Goal: Find specific page/section: Find specific page/section

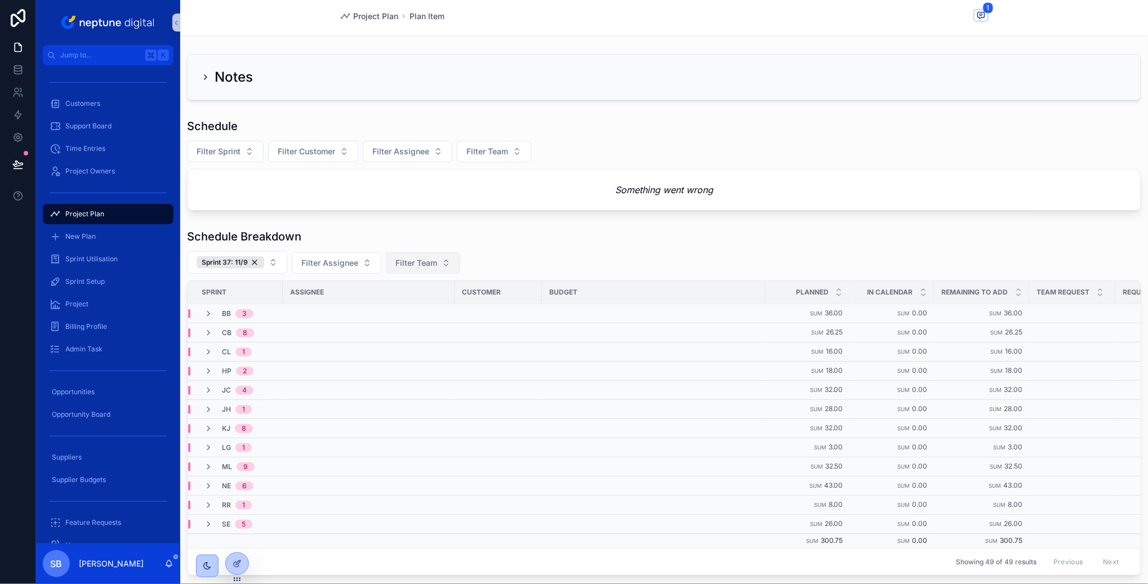
click at [438, 260] on button "Filter Team" at bounding box center [423, 262] width 74 height 21
click at [381, 325] on div "DX" at bounding box center [421, 327] width 135 height 18
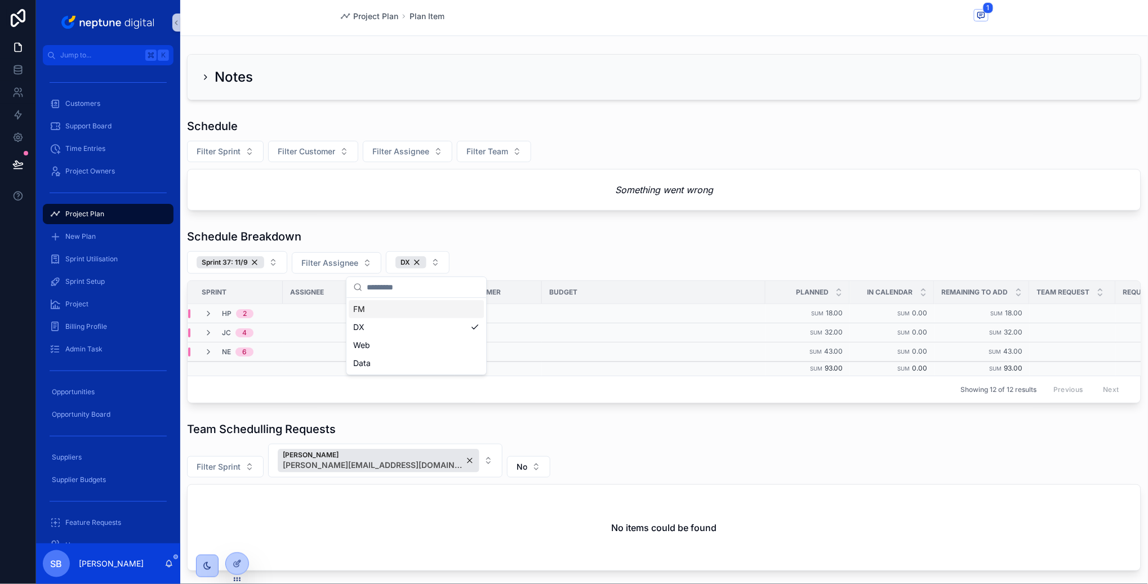
click at [524, 266] on div "Sprint 37: 11/9 Filter Assignee DX" at bounding box center [664, 262] width 954 height 23
click at [207, 316] on icon "scrollable content" at bounding box center [208, 313] width 9 height 9
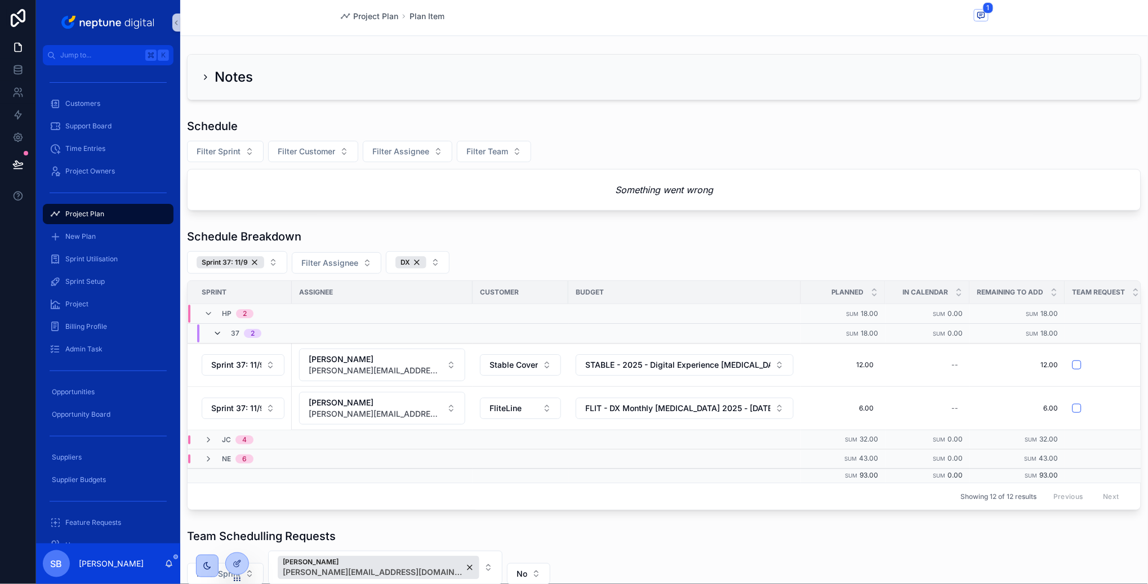
click at [215, 334] on icon "scrollable content" at bounding box center [217, 333] width 9 height 9
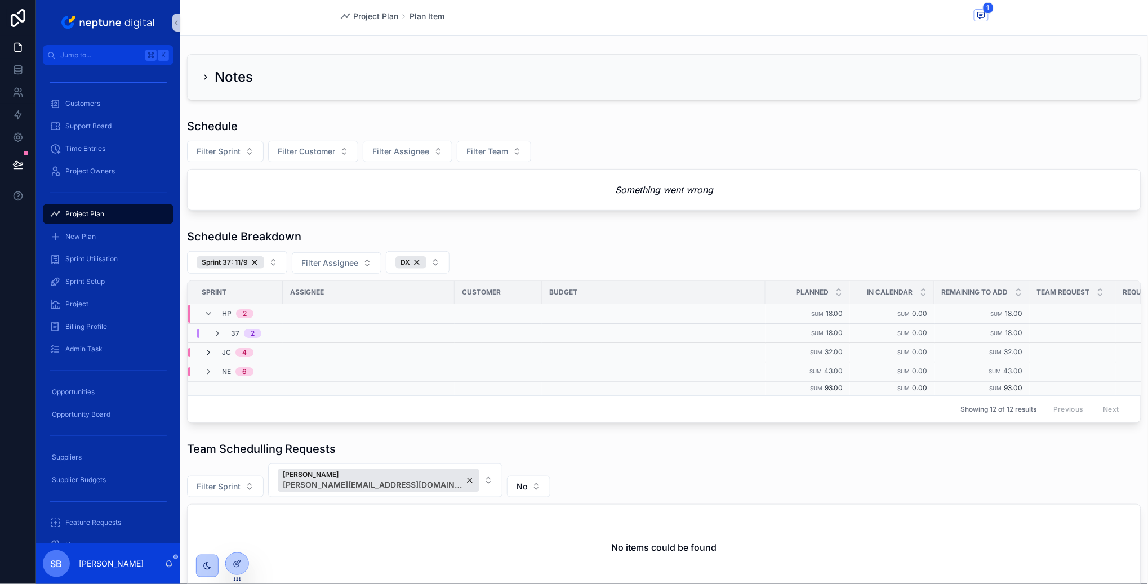
click at [208, 351] on icon "scrollable content" at bounding box center [208, 352] width 9 height 9
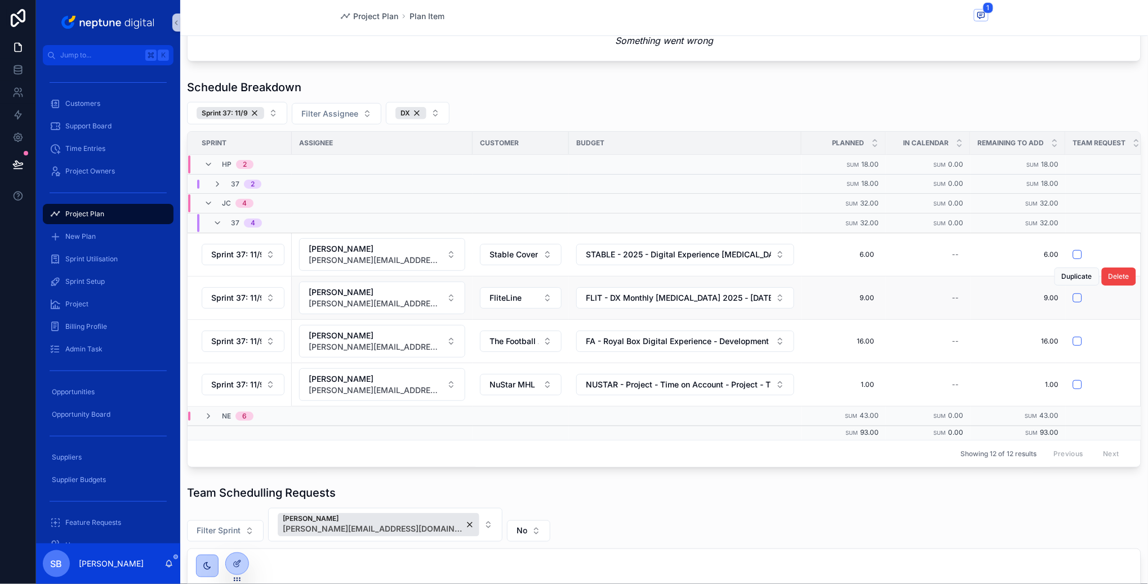
scroll to position [181, 0]
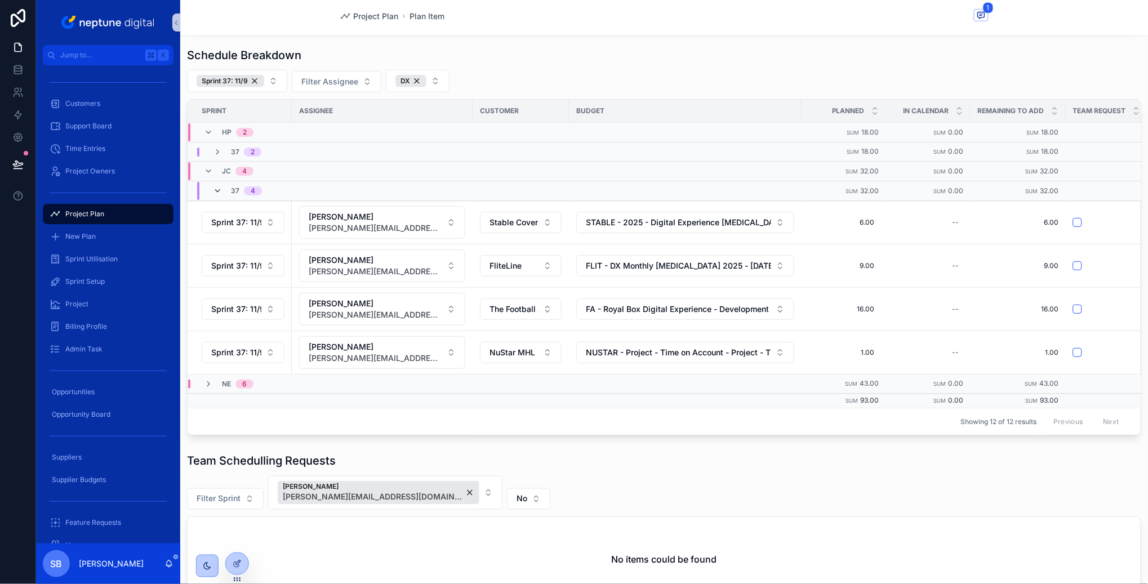
click at [214, 188] on icon "scrollable content" at bounding box center [217, 190] width 9 height 9
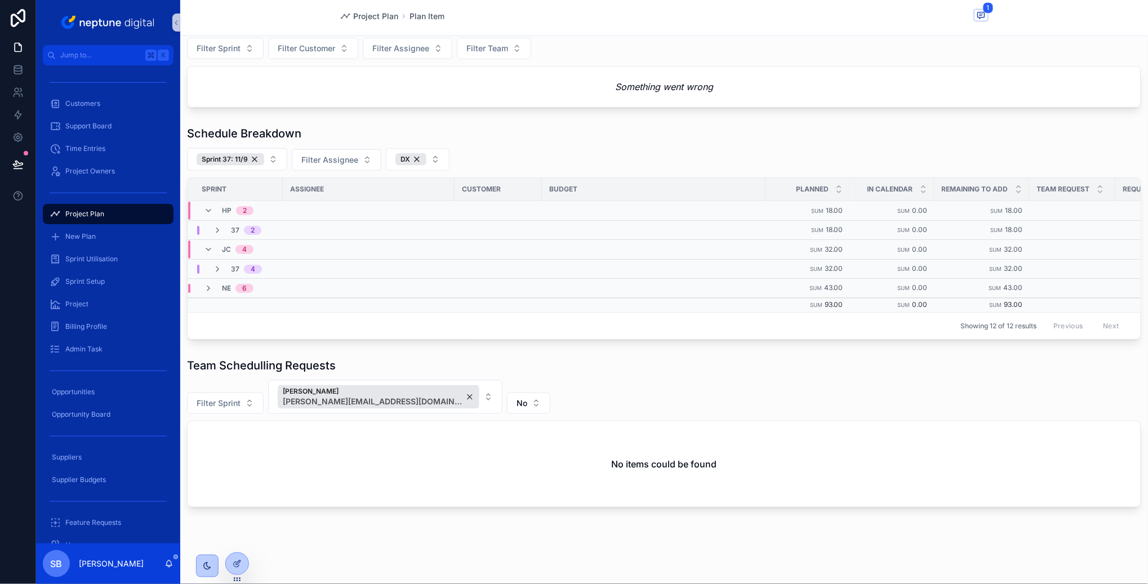
scroll to position [101, 0]
click at [209, 289] on icon "scrollable content" at bounding box center [208, 289] width 9 height 9
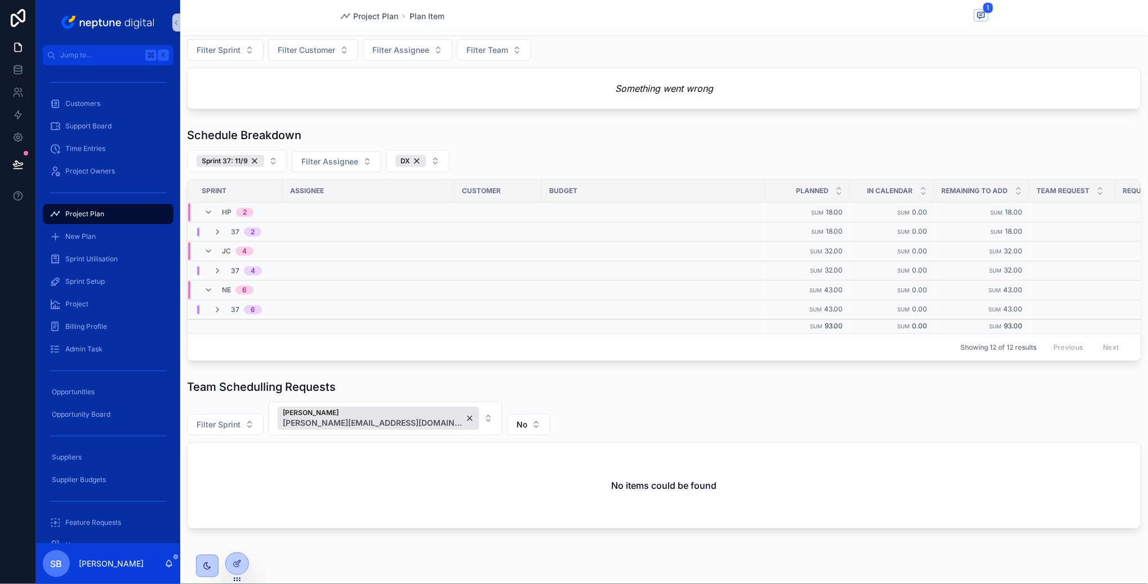
click at [209, 289] on icon "scrollable content" at bounding box center [208, 289] width 9 height 9
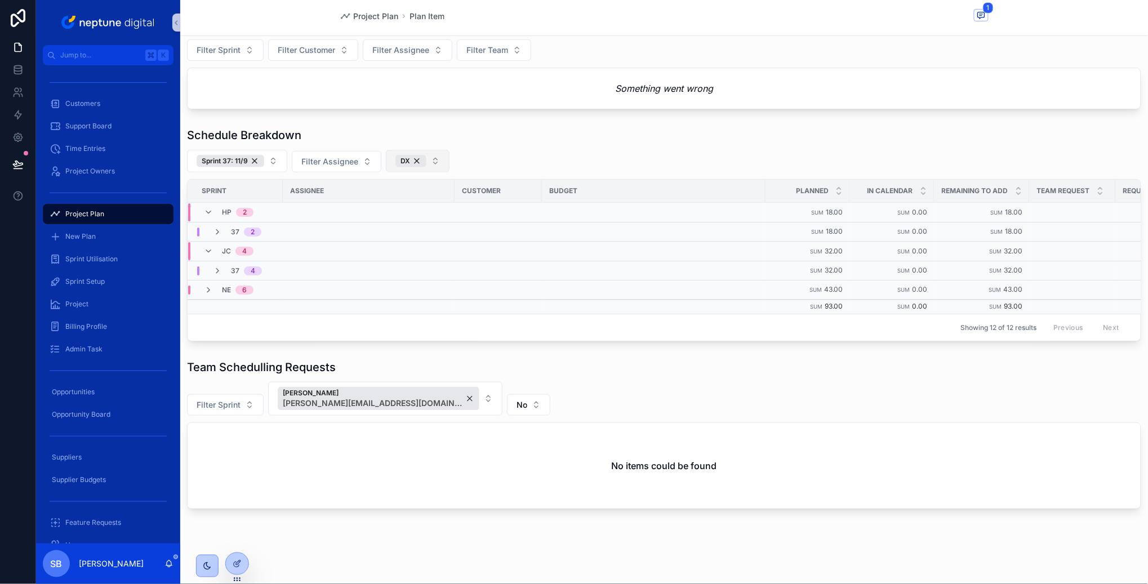
click at [439, 167] on button "DX" at bounding box center [418, 161] width 64 height 23
click at [403, 245] on div "Web" at bounding box center [416, 244] width 135 height 18
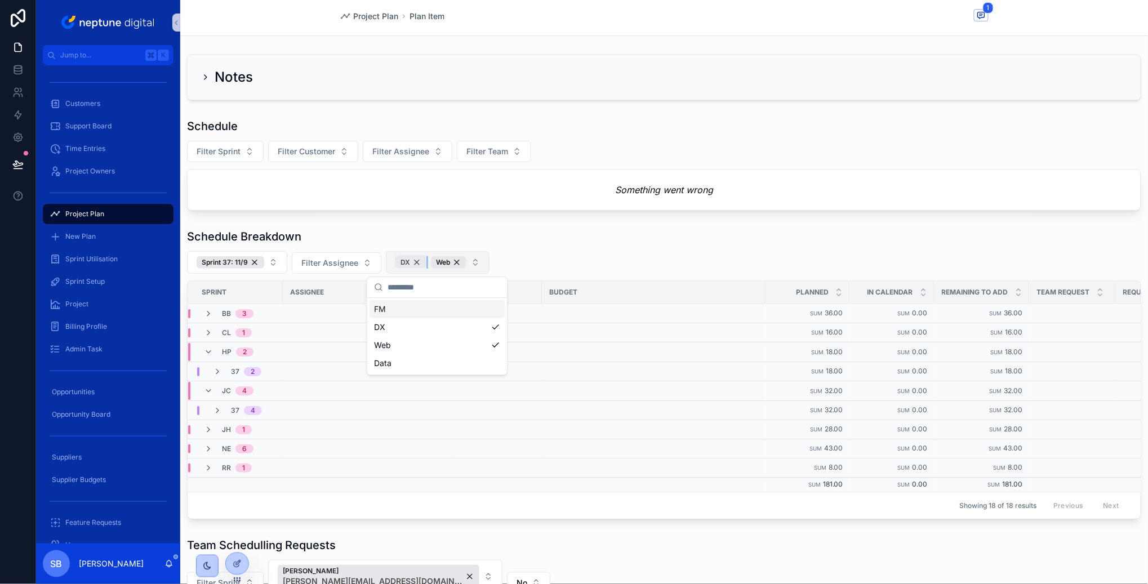
click at [415, 260] on div "DX" at bounding box center [410, 262] width 31 height 12
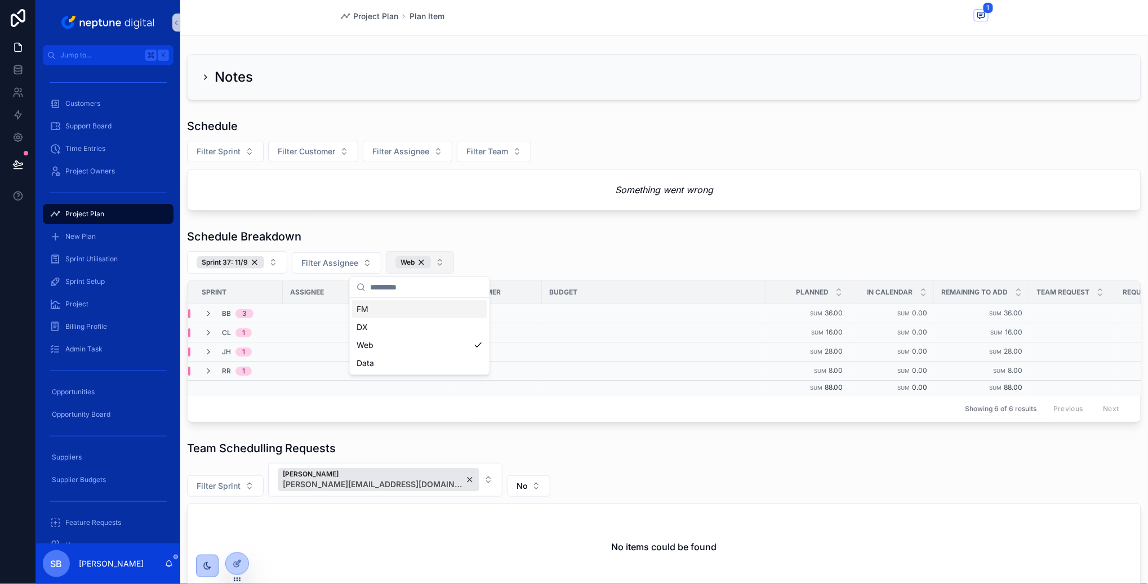
click at [603, 231] on div "Schedule Breakdown" at bounding box center [664, 237] width 954 height 16
click at [207, 317] on icon "scrollable content" at bounding box center [208, 313] width 9 height 9
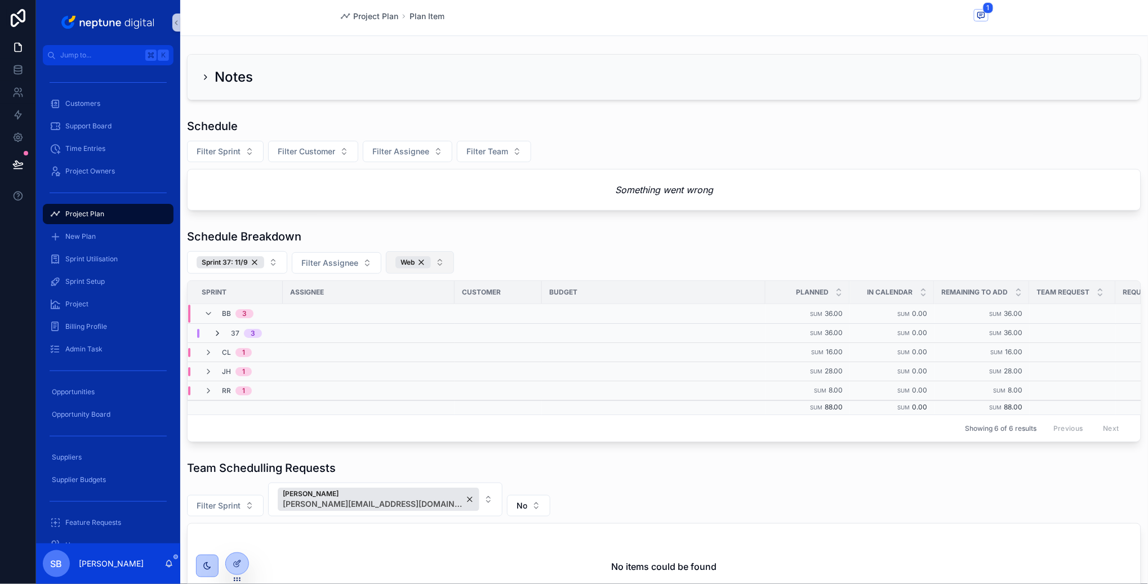
click at [213, 335] on icon "scrollable content" at bounding box center [217, 333] width 9 height 9
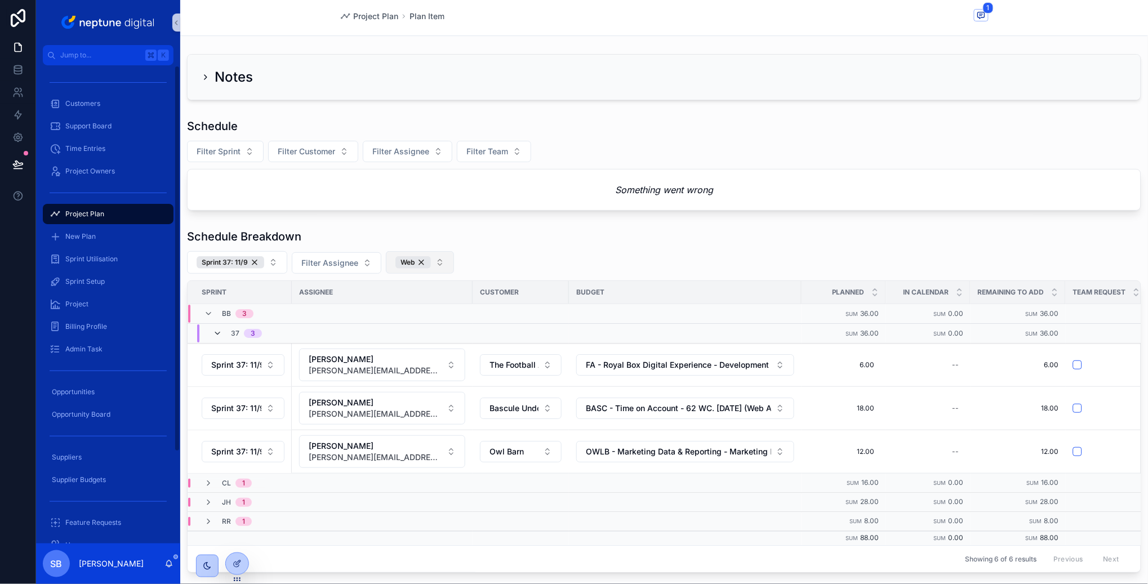
click at [216, 331] on icon "scrollable content" at bounding box center [217, 333] width 9 height 9
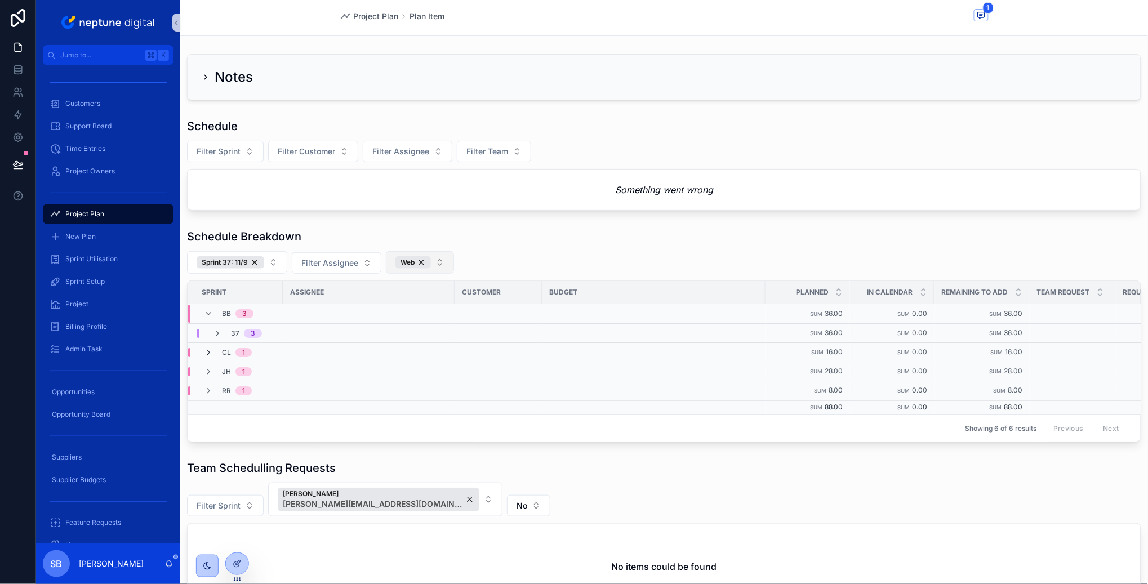
click at [211, 349] on icon "scrollable content" at bounding box center [208, 352] width 9 height 9
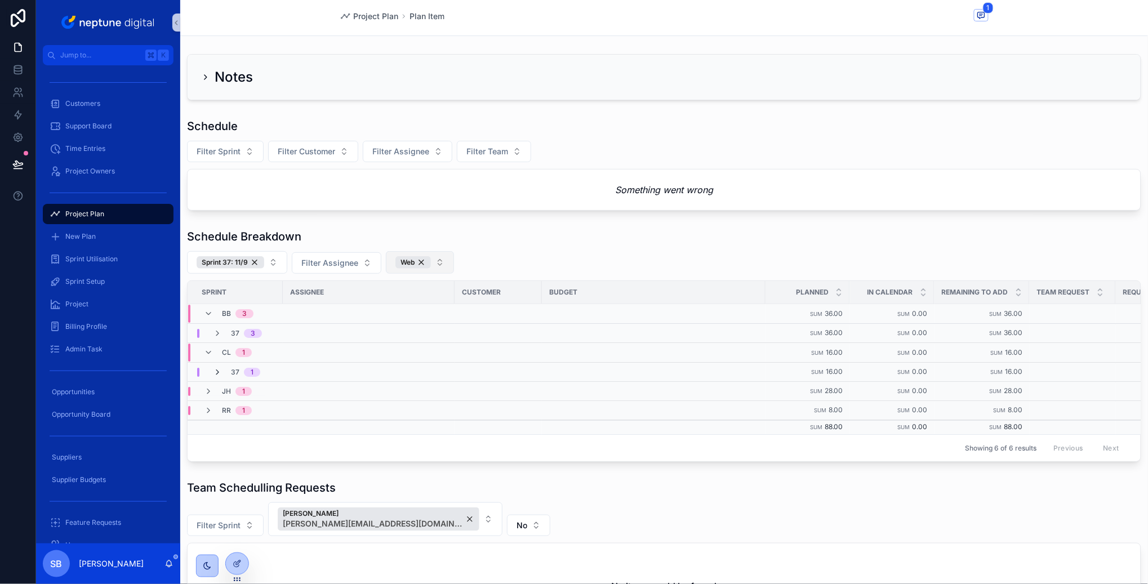
click at [221, 369] on icon "scrollable content" at bounding box center [217, 372] width 9 height 9
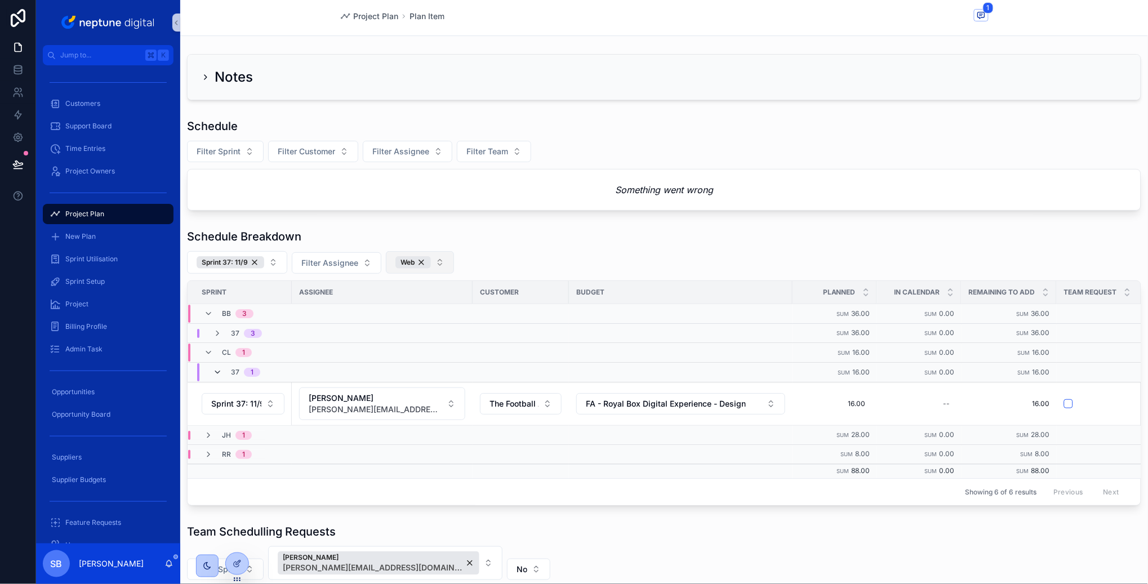
click at [221, 371] on icon "scrollable content" at bounding box center [217, 372] width 9 height 9
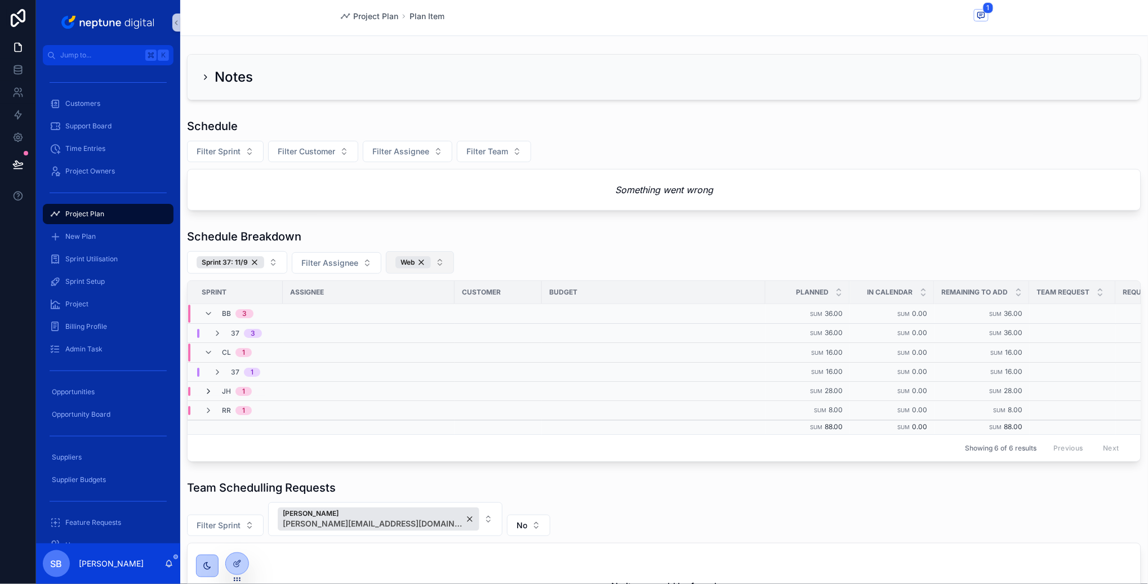
click at [210, 391] on icon "scrollable content" at bounding box center [208, 391] width 9 height 9
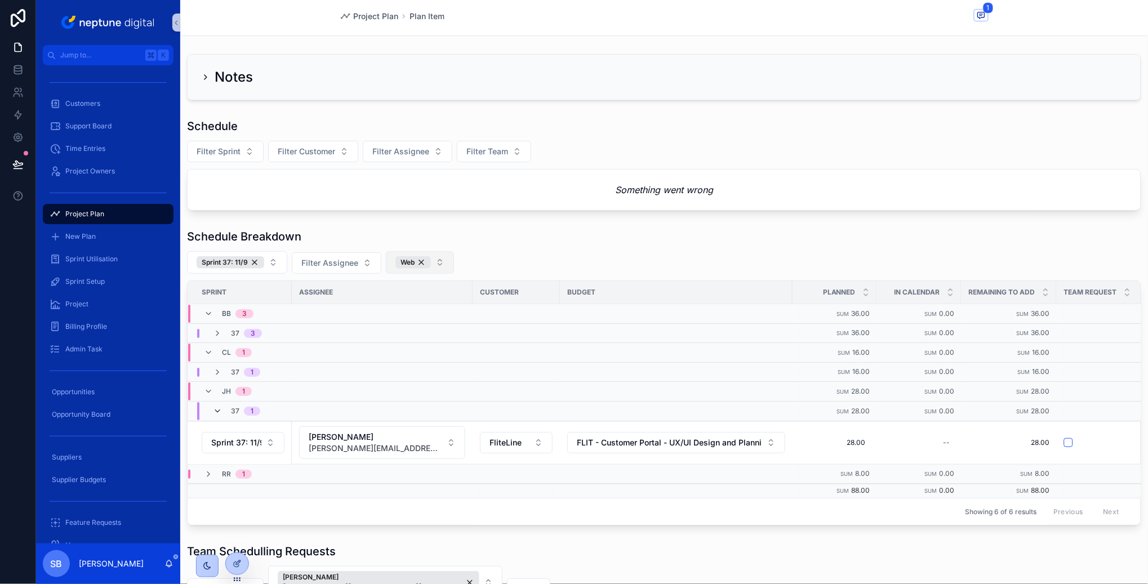
click at [221, 411] on icon "scrollable content" at bounding box center [217, 411] width 9 height 9
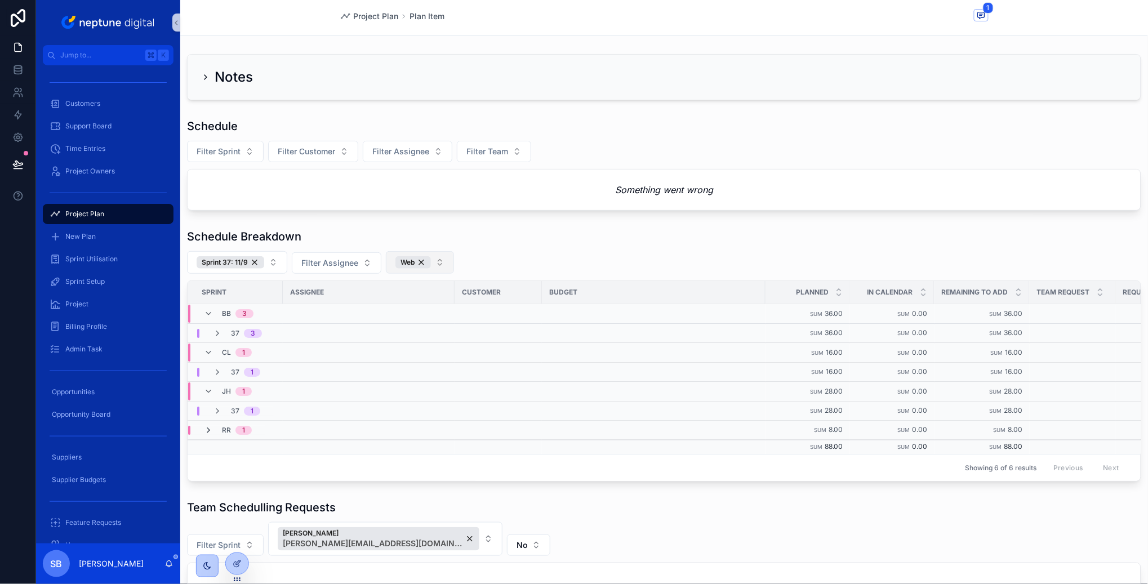
click at [207, 430] on icon "scrollable content" at bounding box center [208, 430] width 9 height 9
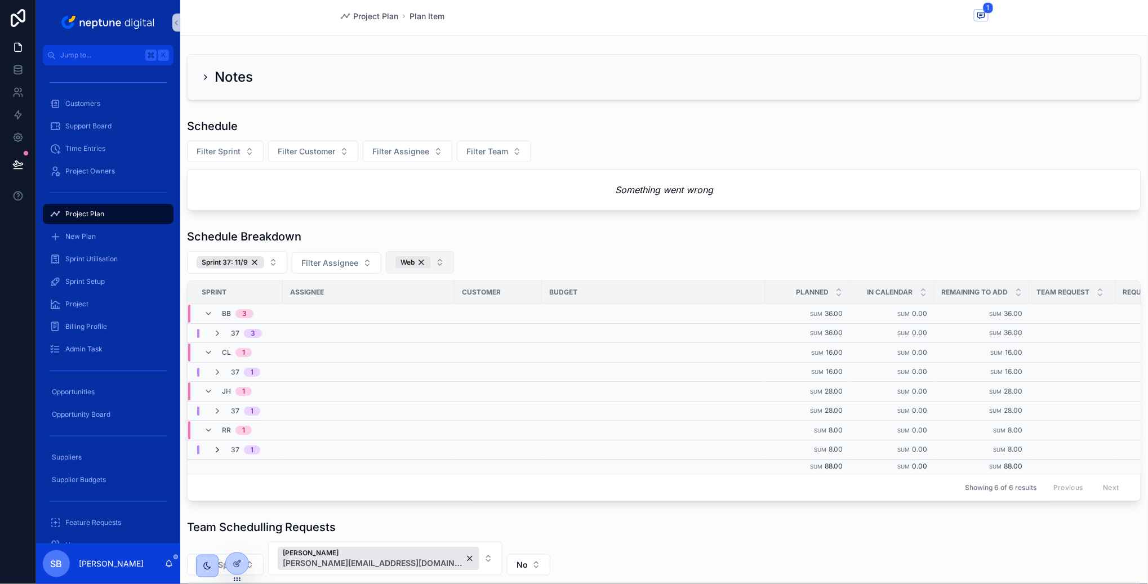
click at [215, 449] on icon "scrollable content" at bounding box center [217, 449] width 9 height 9
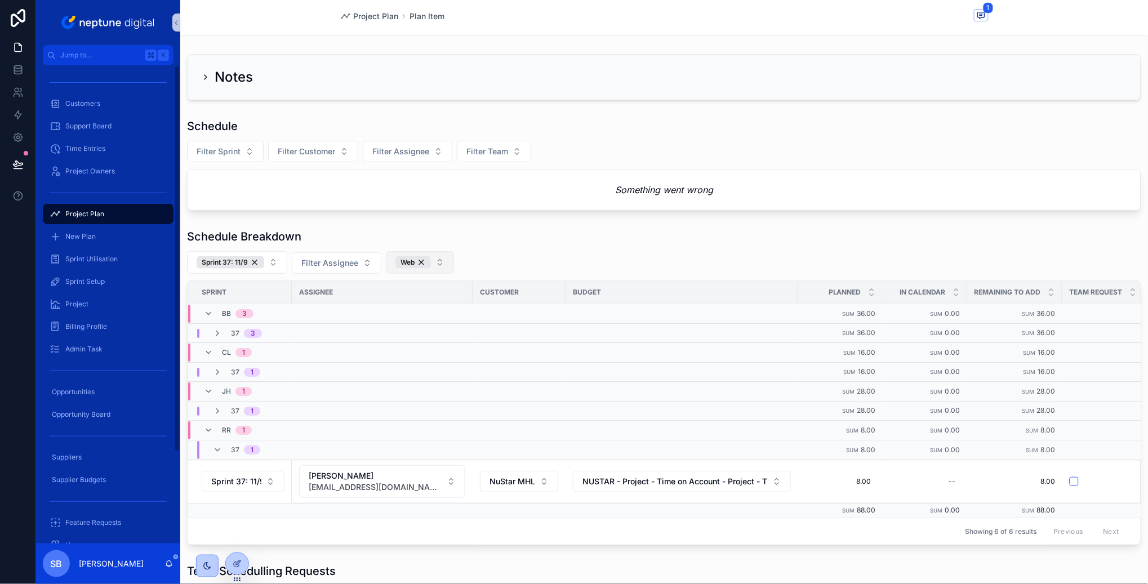
click at [586, 243] on div "Schedule Breakdown" at bounding box center [664, 237] width 954 height 16
click at [513, 249] on div "Schedule Breakdown Sprint 37: 11/9 Filter Assignee Web Sprint Assignee Customer…" at bounding box center [664, 387] width 954 height 316
click at [511, 267] on div "Sprint 37: 11/9 Filter Assignee Web" at bounding box center [664, 262] width 954 height 23
click at [439, 263] on button "Web" at bounding box center [420, 262] width 68 height 23
click at [389, 309] on div "FM" at bounding box center [419, 309] width 135 height 18
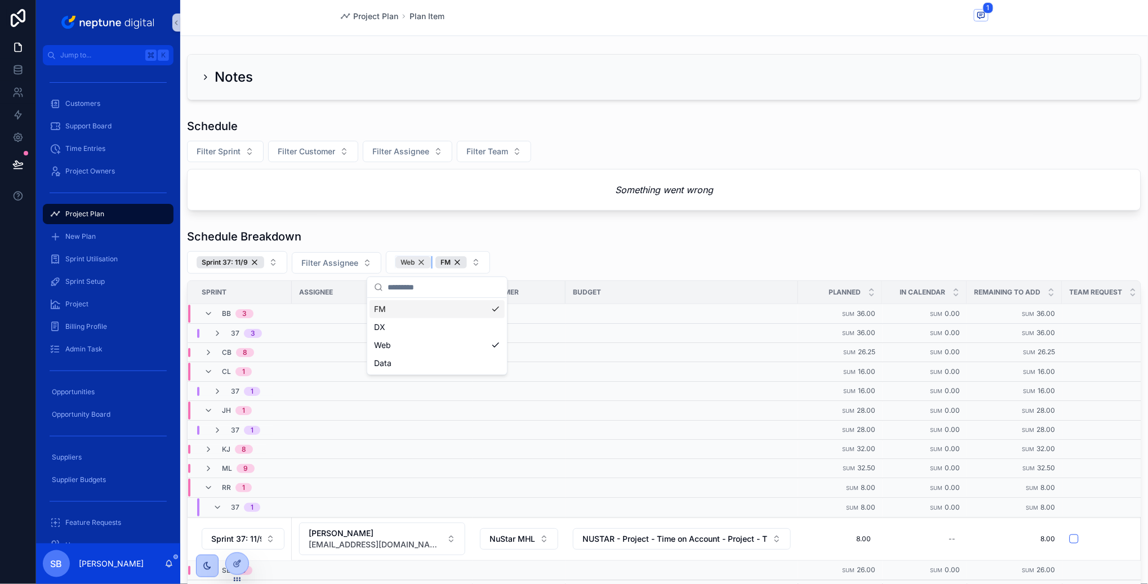
click at [423, 263] on div "Web" at bounding box center [412, 262] width 35 height 12
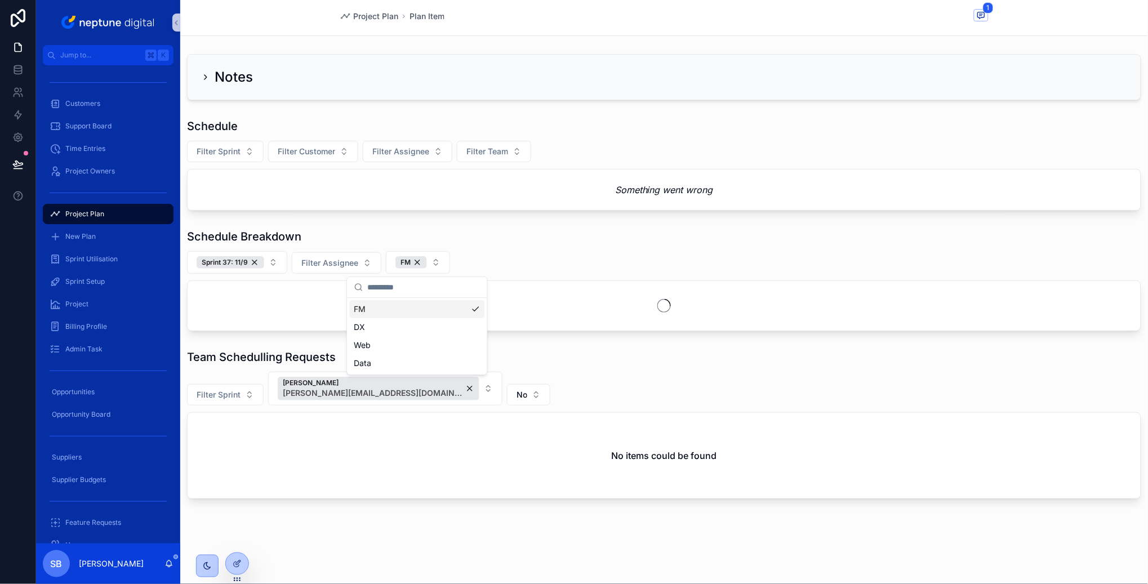
click at [533, 248] on div "Schedule Breakdown Sprint 37: 11/9 Filter Assignee FM" at bounding box center [664, 280] width 954 height 102
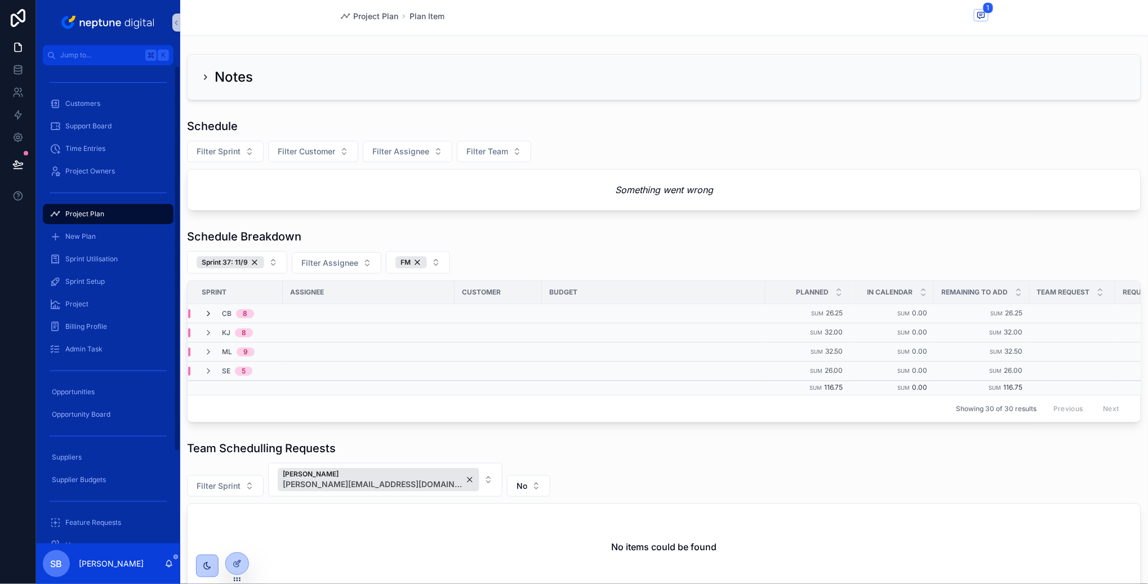
click at [206, 311] on icon "scrollable content" at bounding box center [208, 313] width 9 height 9
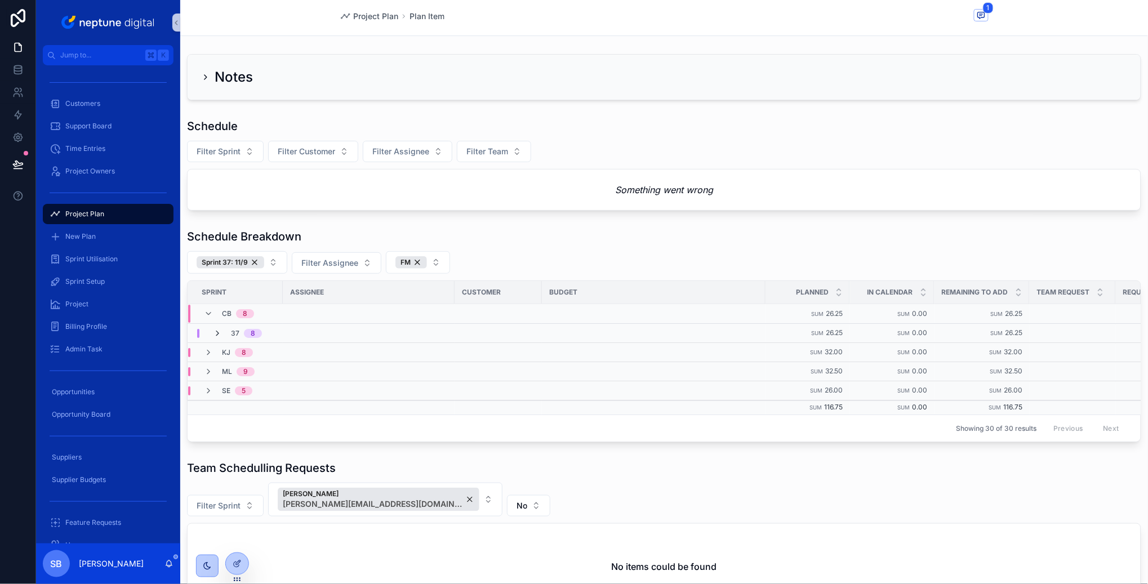
click at [218, 332] on icon "scrollable content" at bounding box center [217, 333] width 9 height 9
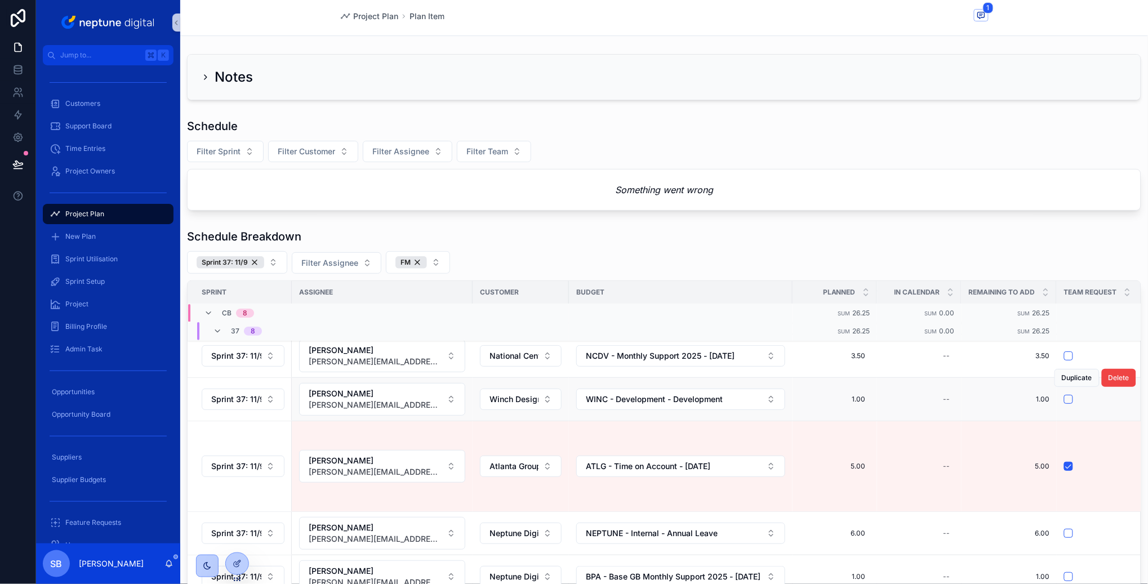
scroll to position [117, 0]
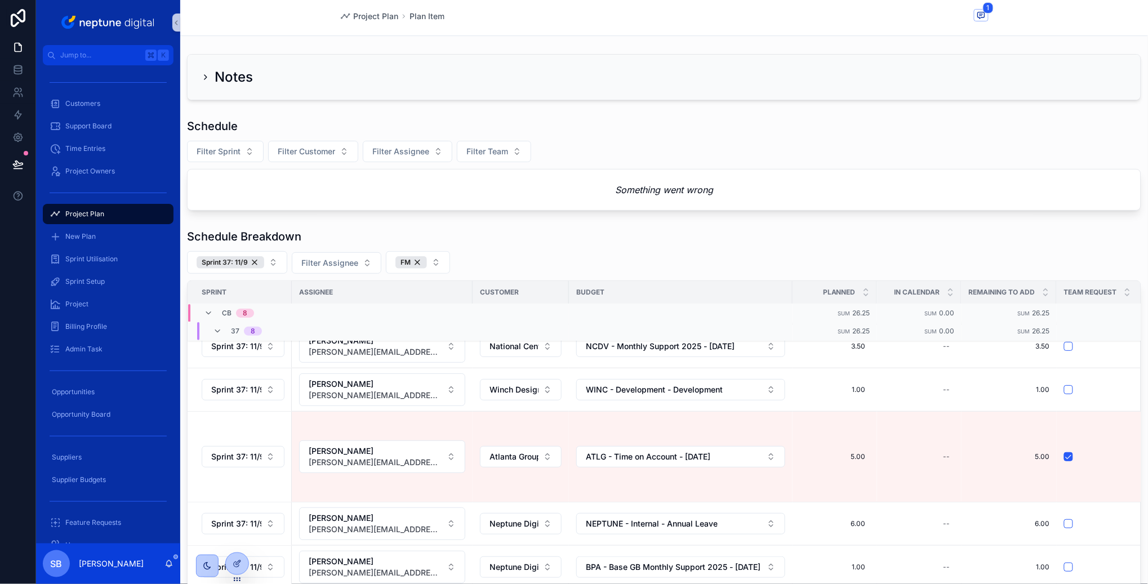
click at [831, 245] on div "Schedule Breakdown Sprint 37: 11/9 Filter Assignee FM Sprint Assignee Customer …" at bounding box center [664, 474] width 954 height 491
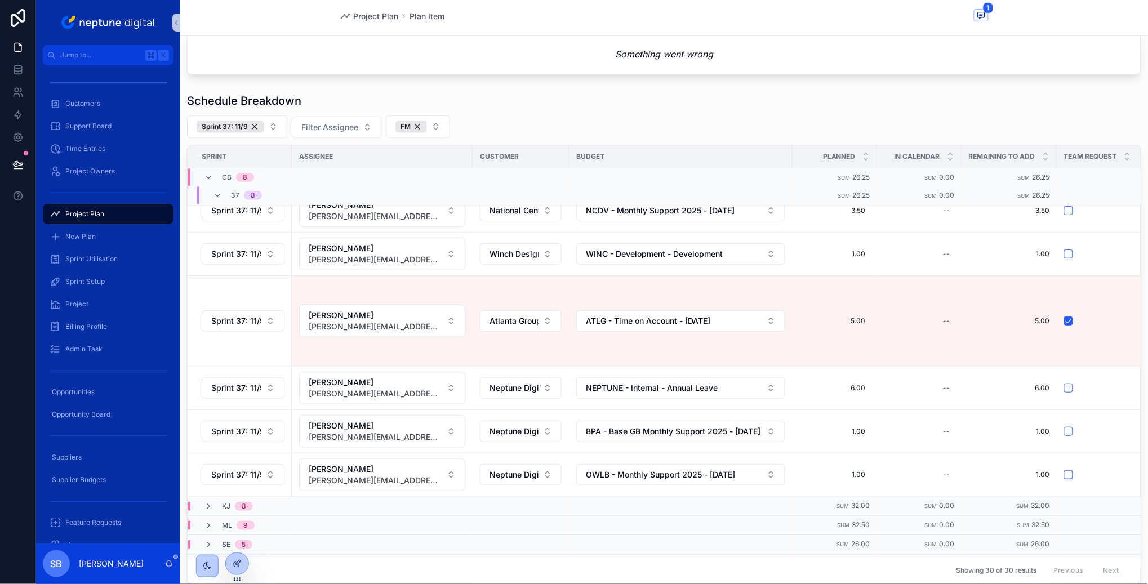
scroll to position [141, 0]
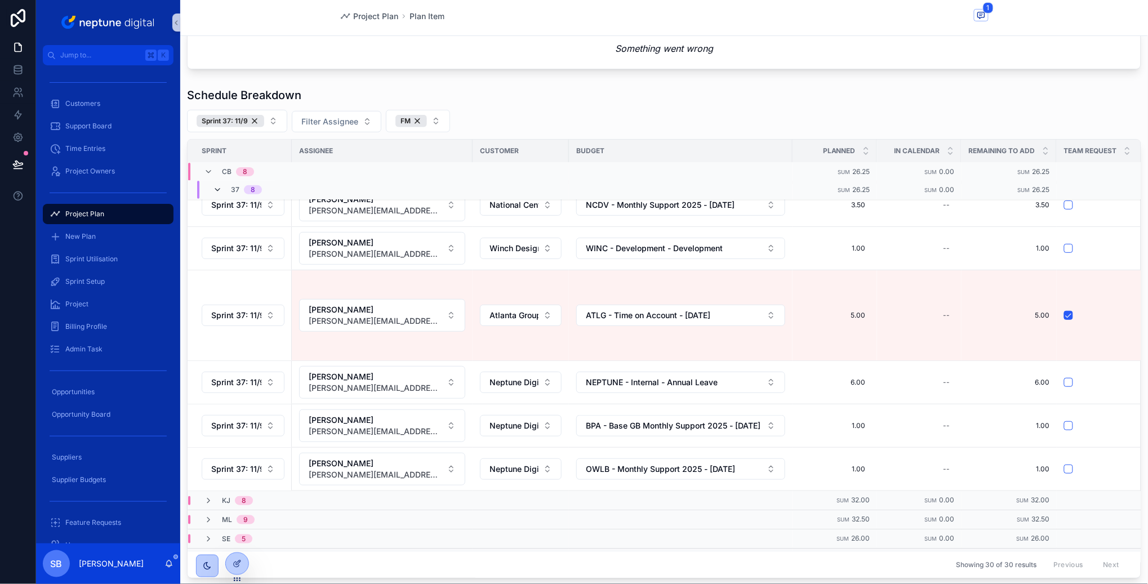
click at [214, 191] on icon "scrollable content" at bounding box center [217, 190] width 9 height 9
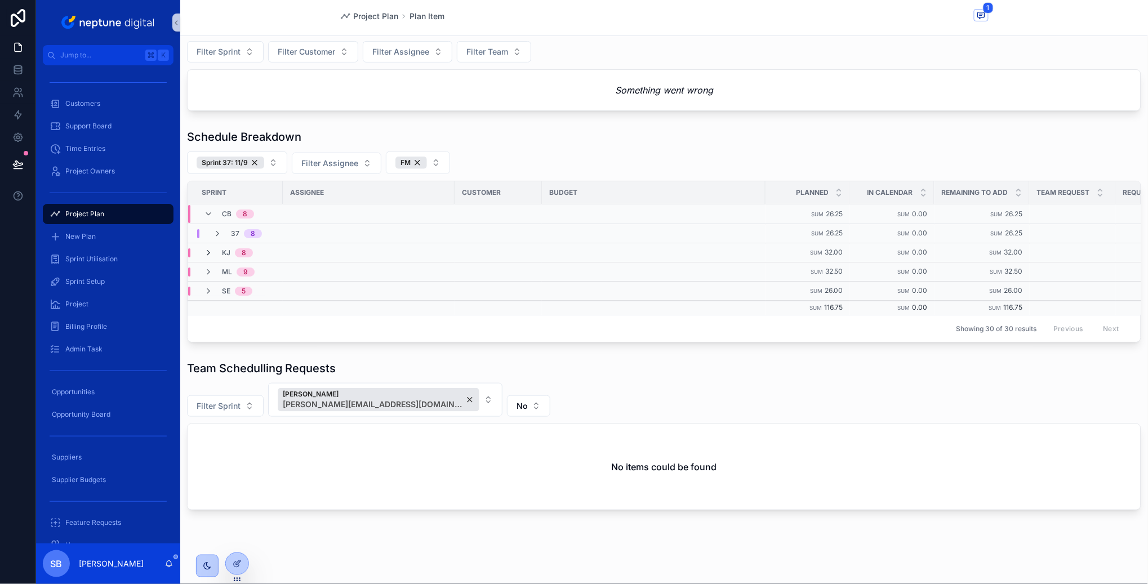
click at [207, 252] on icon "scrollable content" at bounding box center [208, 252] width 9 height 9
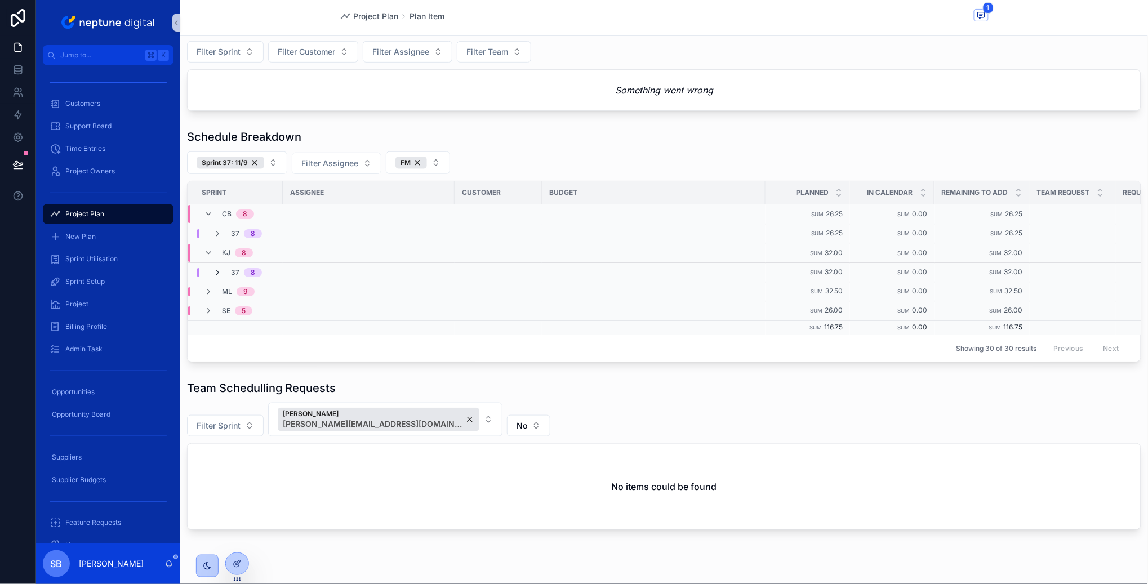
click at [221, 271] on icon "scrollable content" at bounding box center [217, 272] width 9 height 9
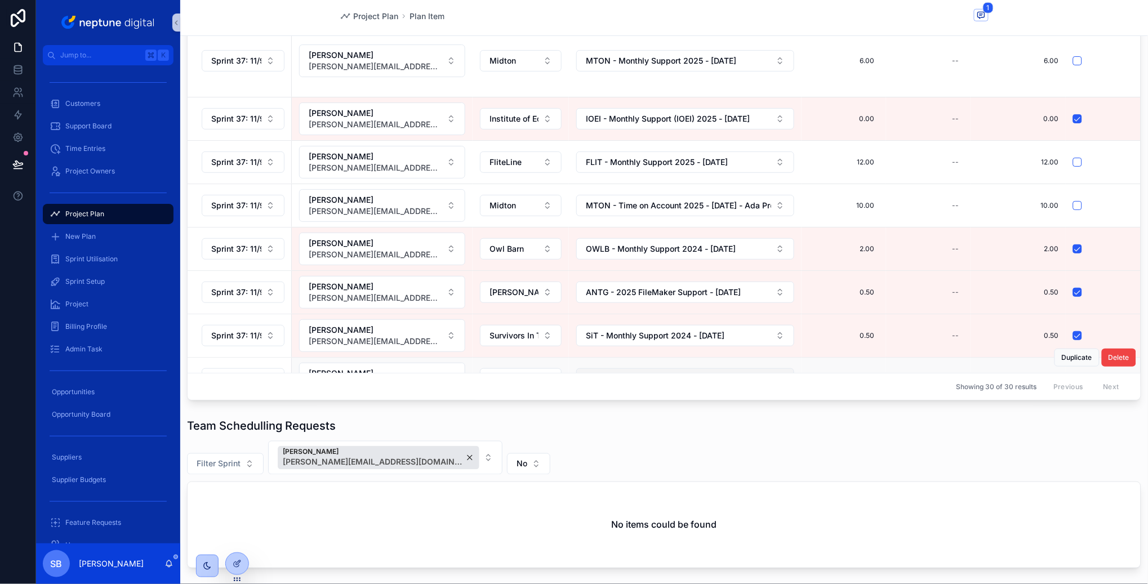
scroll to position [0, 0]
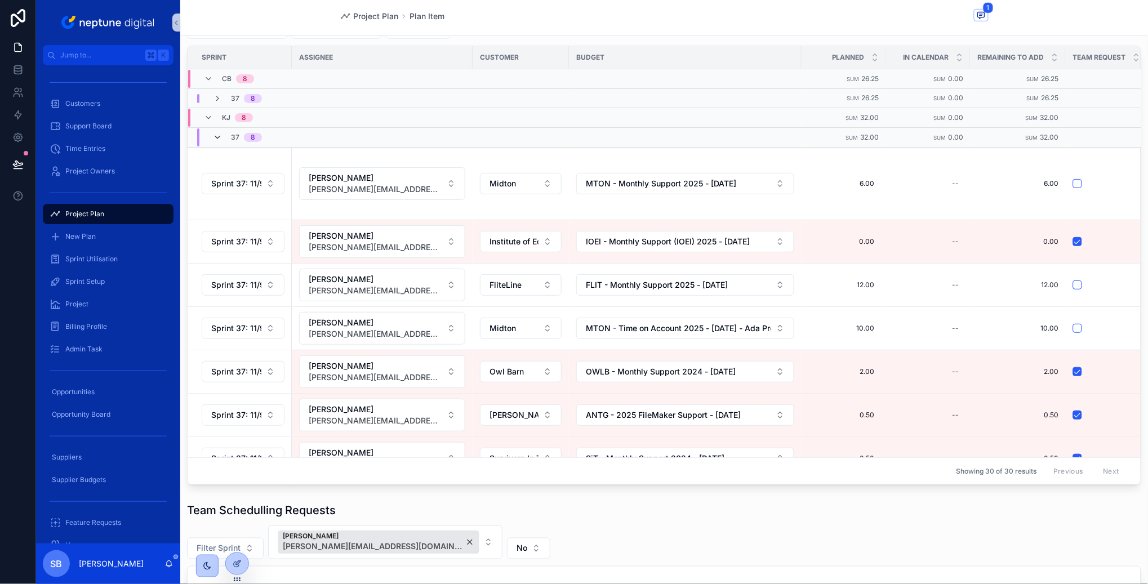
click at [217, 134] on icon "scrollable content" at bounding box center [217, 137] width 9 height 9
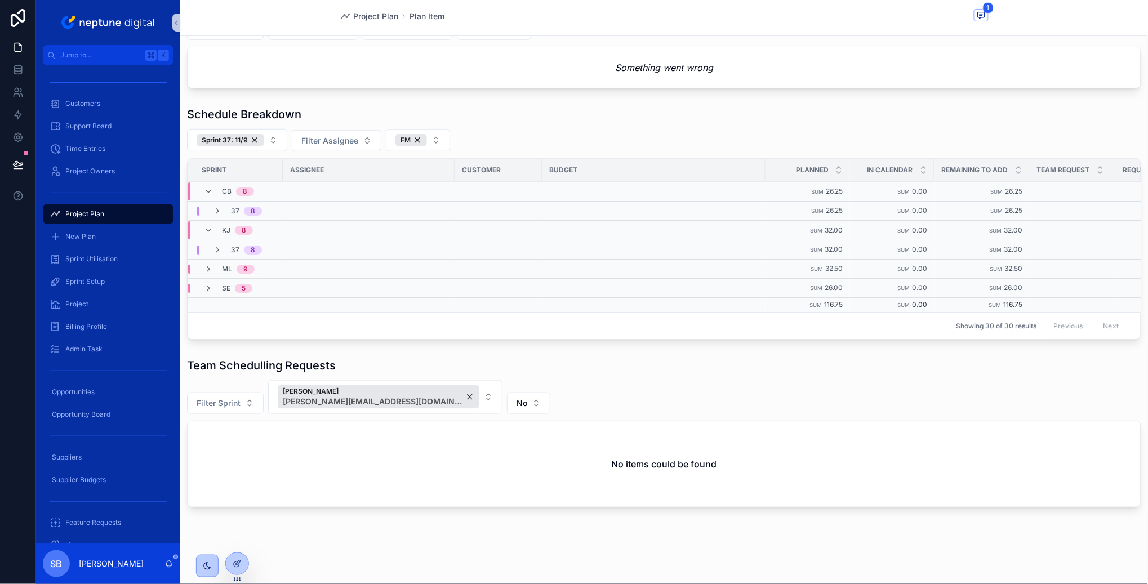
scroll to position [119, 0]
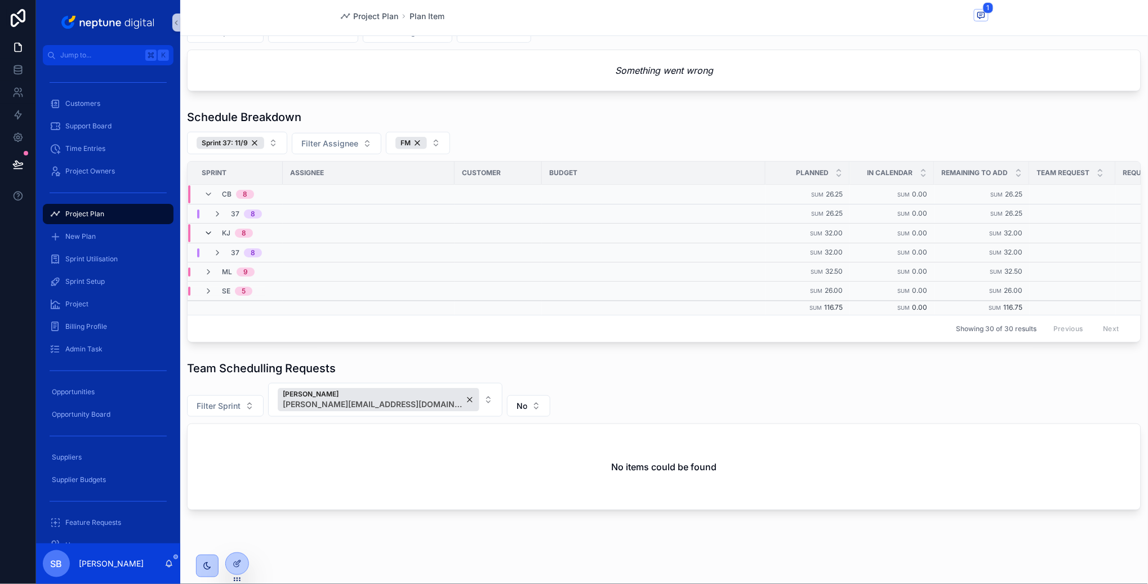
click at [207, 233] on icon "scrollable content" at bounding box center [208, 233] width 9 height 9
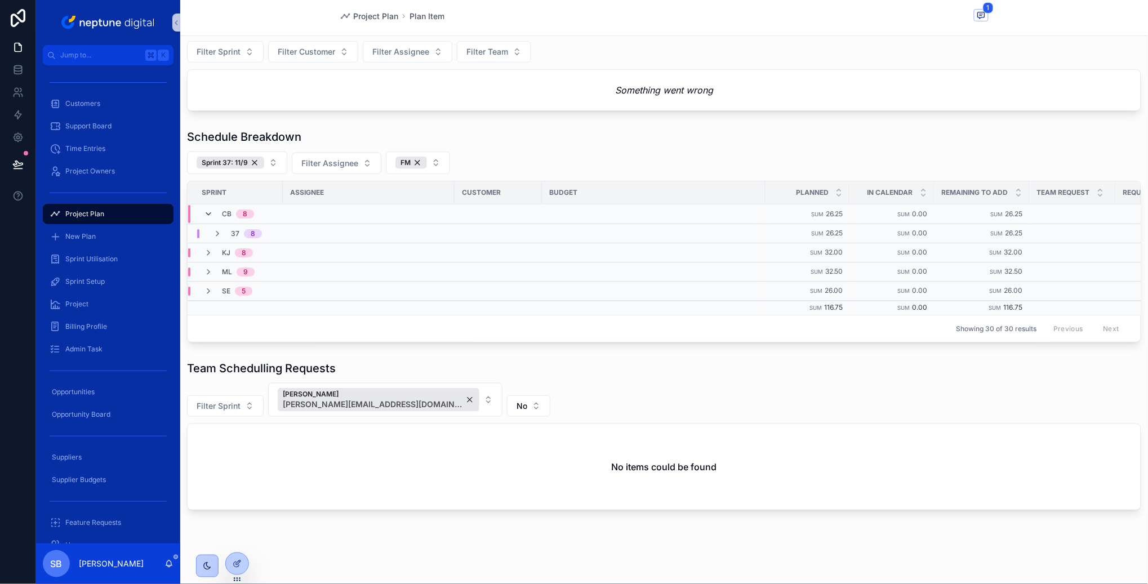
click at [206, 214] on icon "scrollable content" at bounding box center [208, 213] width 9 height 9
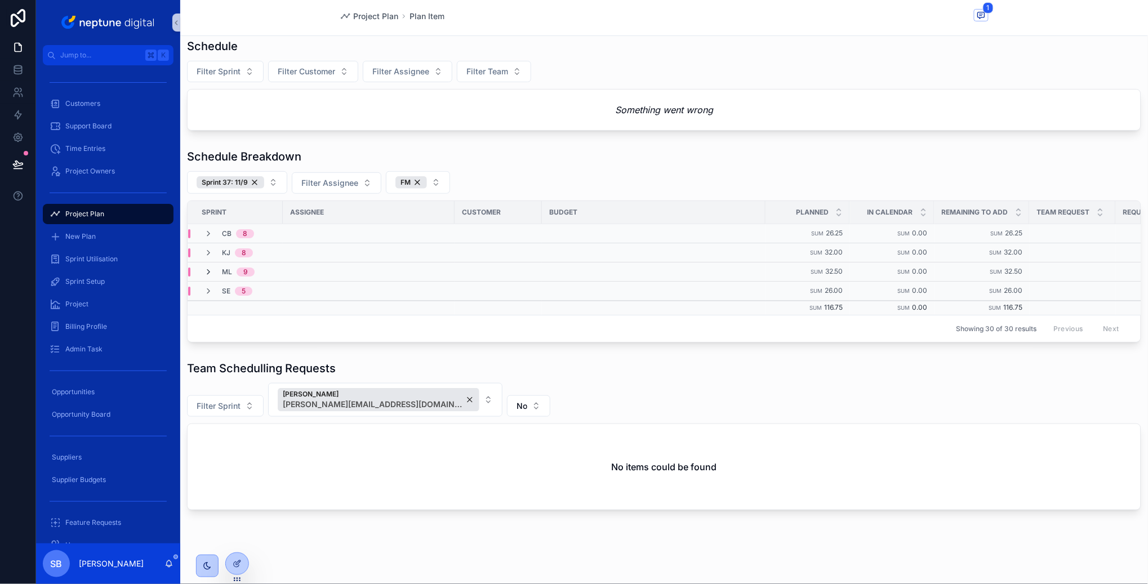
click at [209, 271] on icon "scrollable content" at bounding box center [208, 271] width 9 height 9
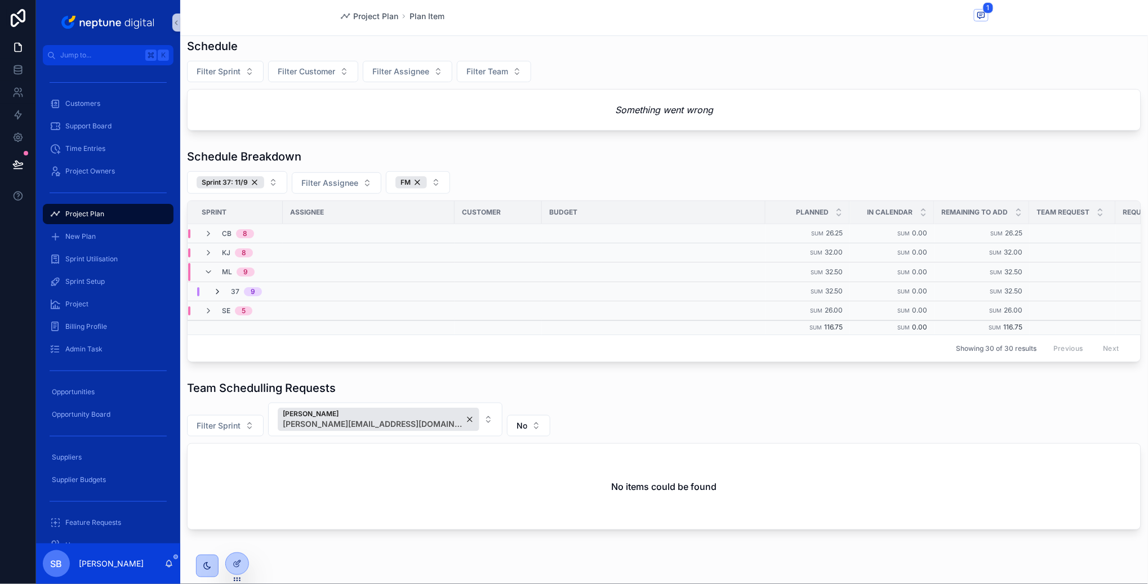
click at [215, 291] on icon "scrollable content" at bounding box center [217, 291] width 9 height 9
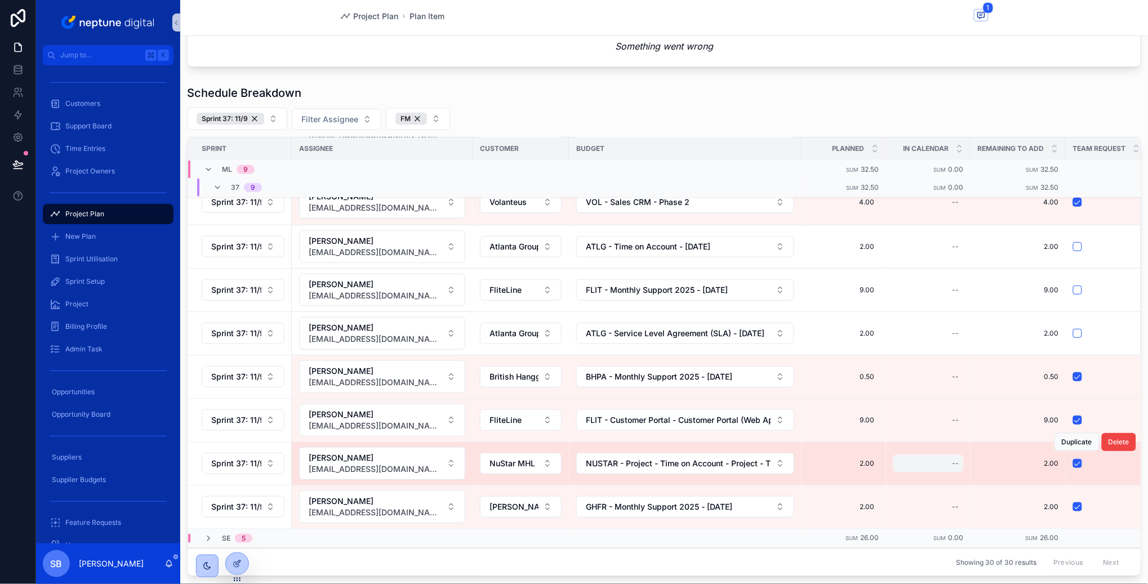
scroll to position [145, 0]
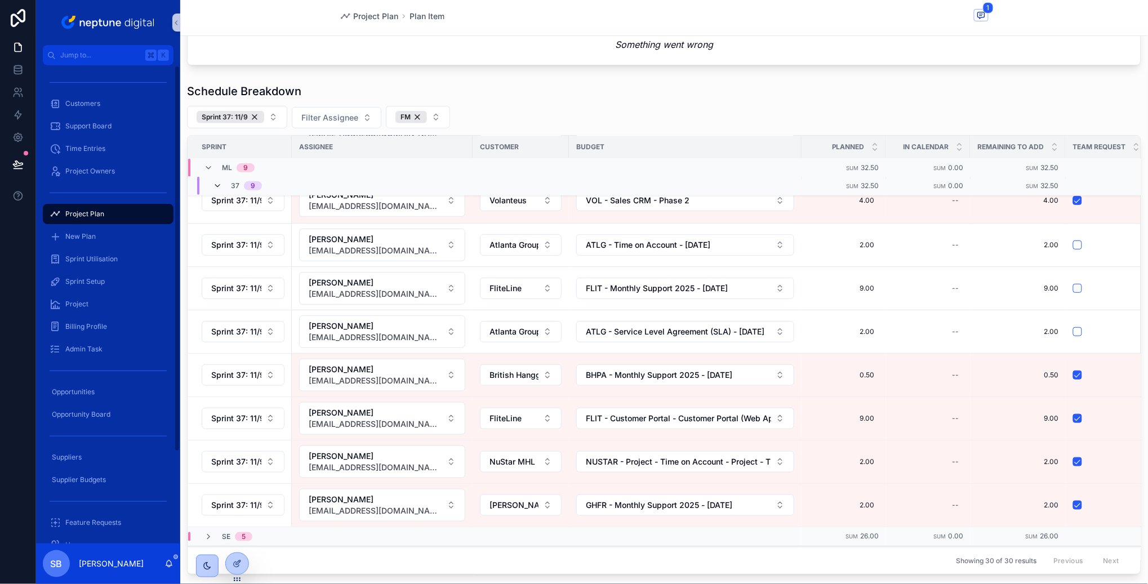
click at [215, 185] on icon "scrollable content" at bounding box center [217, 186] width 9 height 9
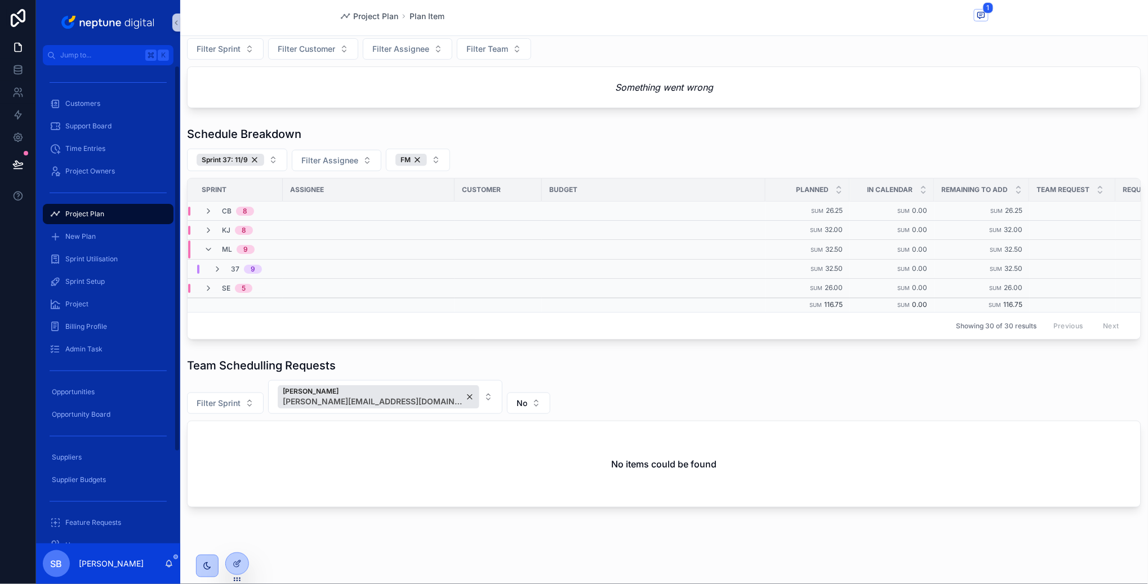
scroll to position [100, 0]
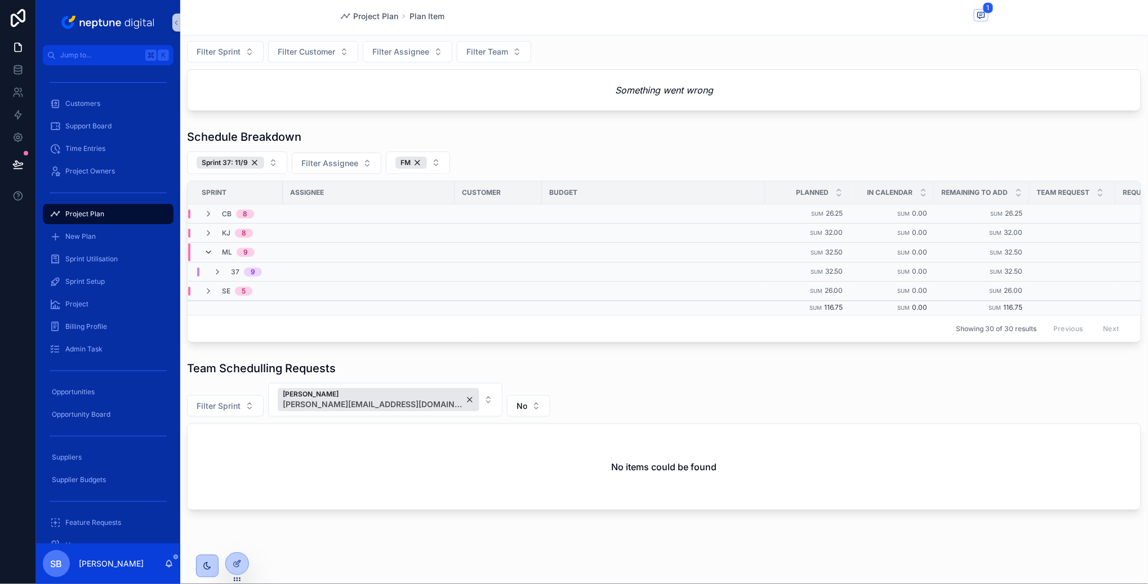
click at [210, 255] on icon "scrollable content" at bounding box center [208, 252] width 9 height 9
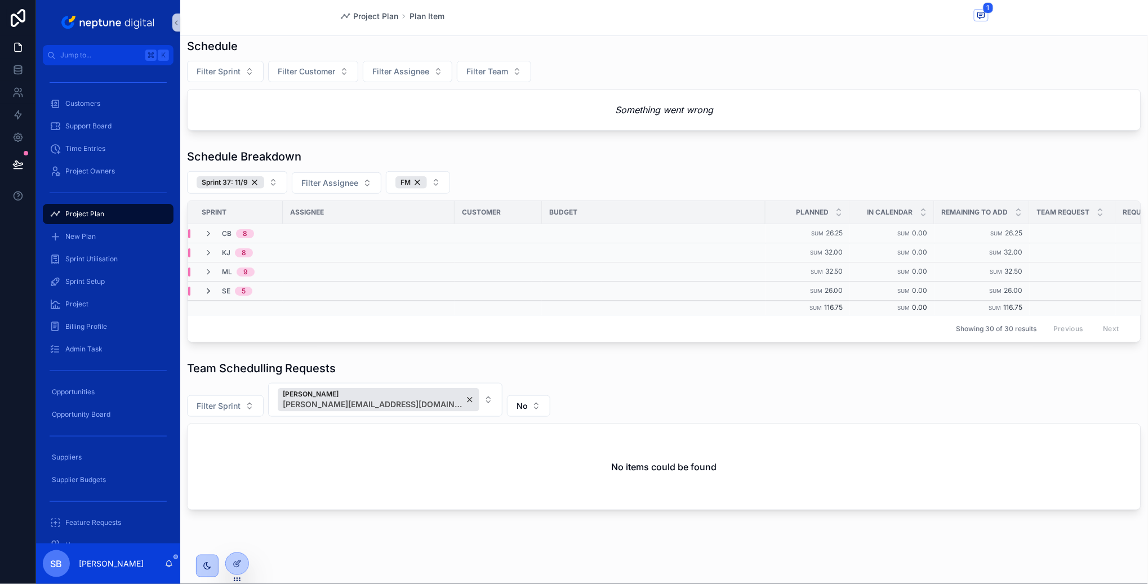
click at [209, 289] on icon "scrollable content" at bounding box center [208, 291] width 9 height 9
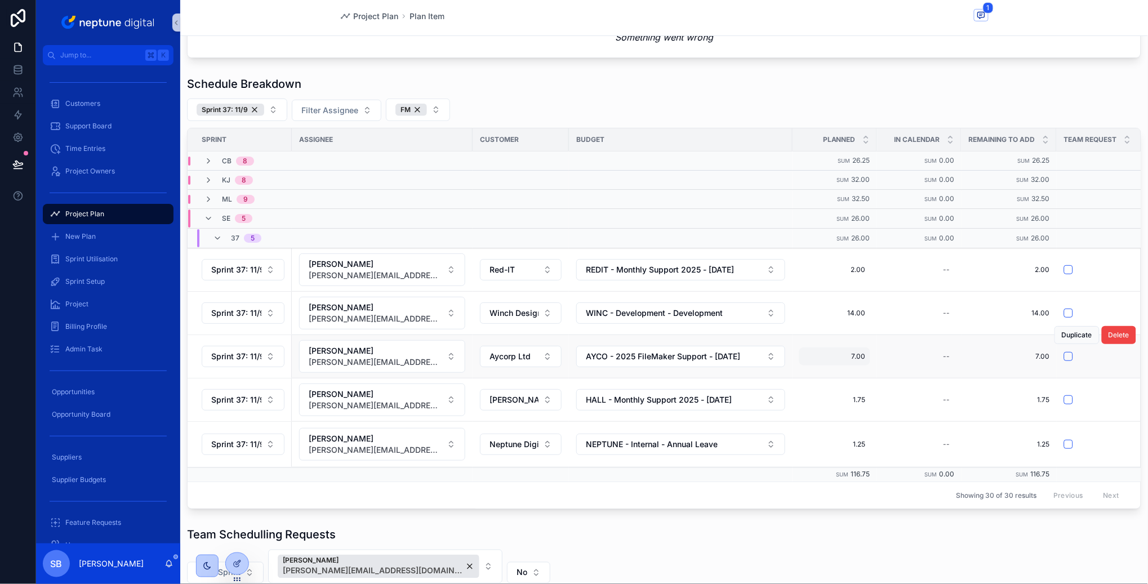
scroll to position [154, 0]
click at [218, 238] on icon "scrollable content" at bounding box center [217, 237] width 9 height 9
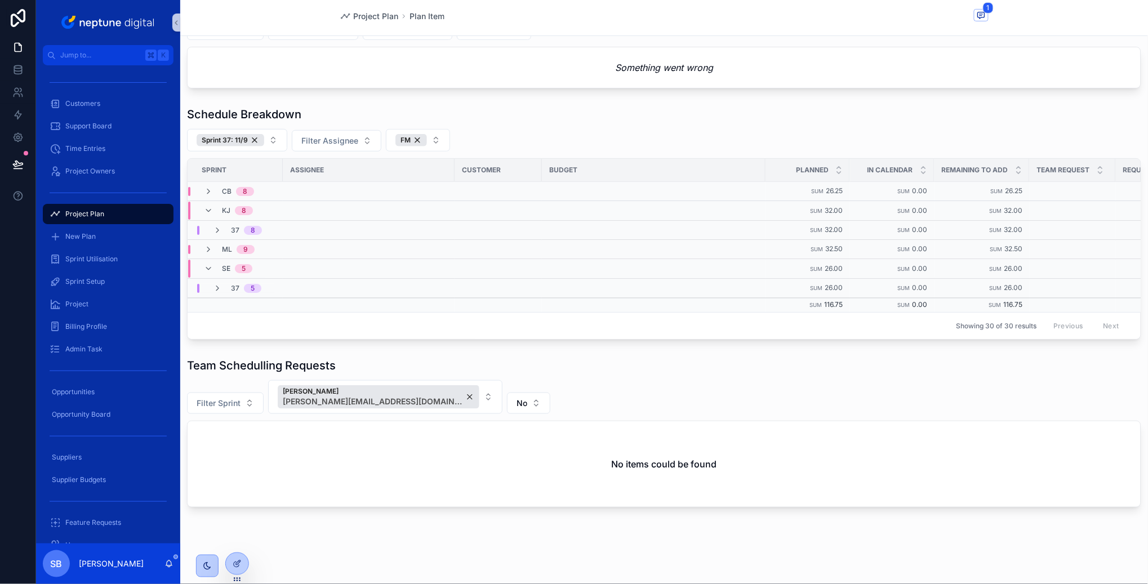
scroll to position [119, 0]
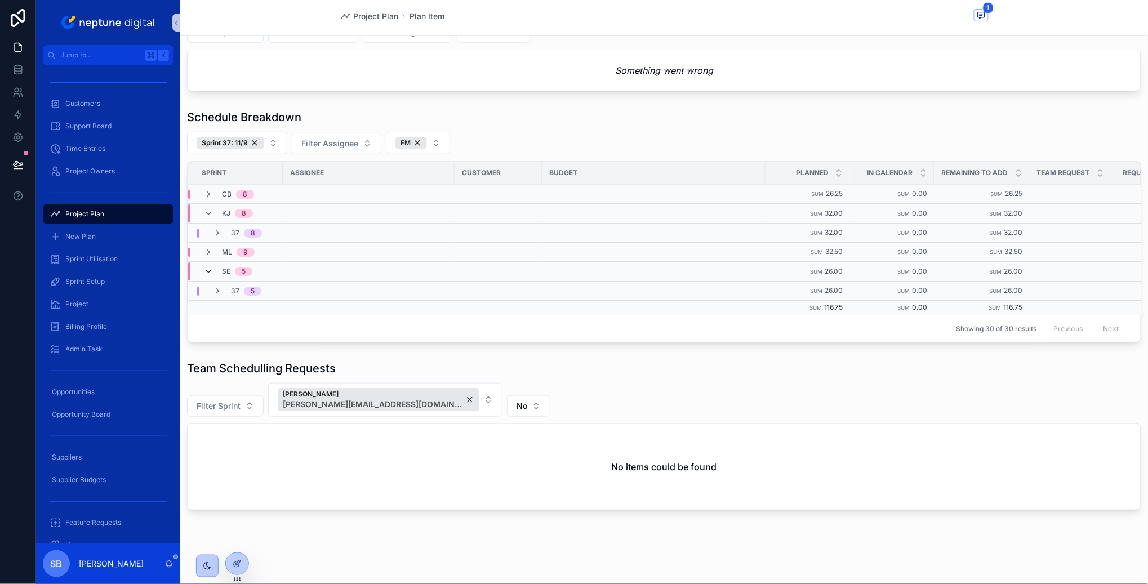
click at [209, 271] on icon "scrollable content" at bounding box center [208, 271] width 9 height 9
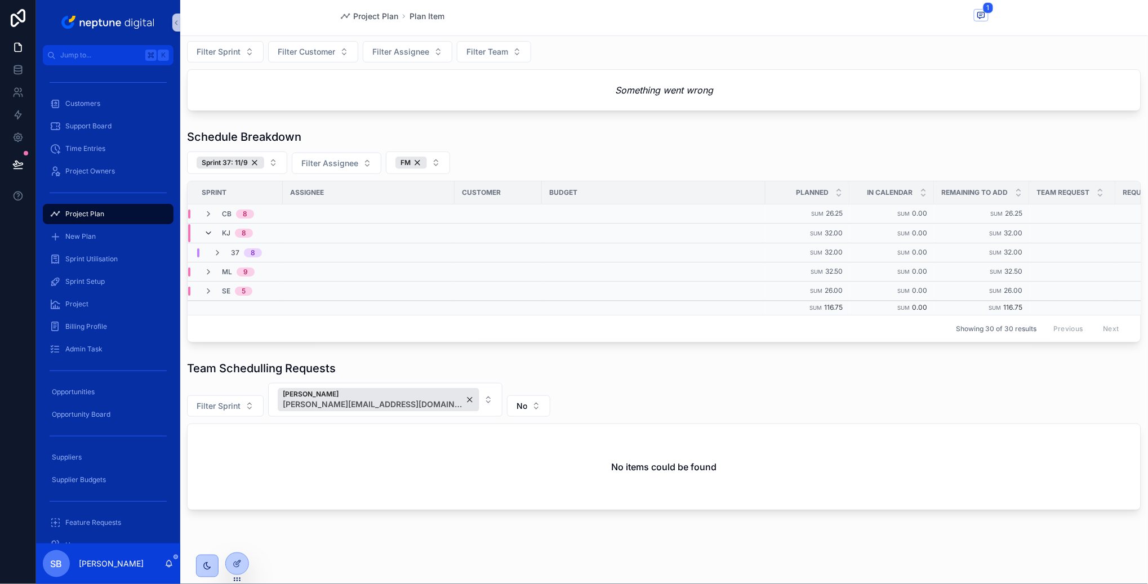
click at [211, 235] on icon "scrollable content" at bounding box center [208, 233] width 9 height 9
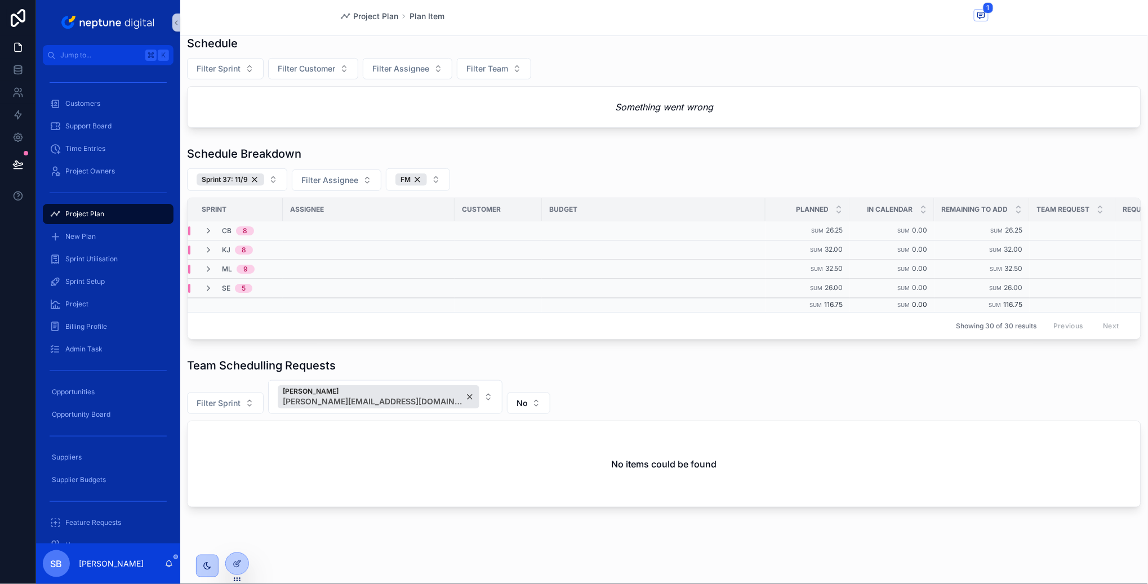
scroll to position [80, 0]
